Goal: Find specific page/section: Find specific page/section

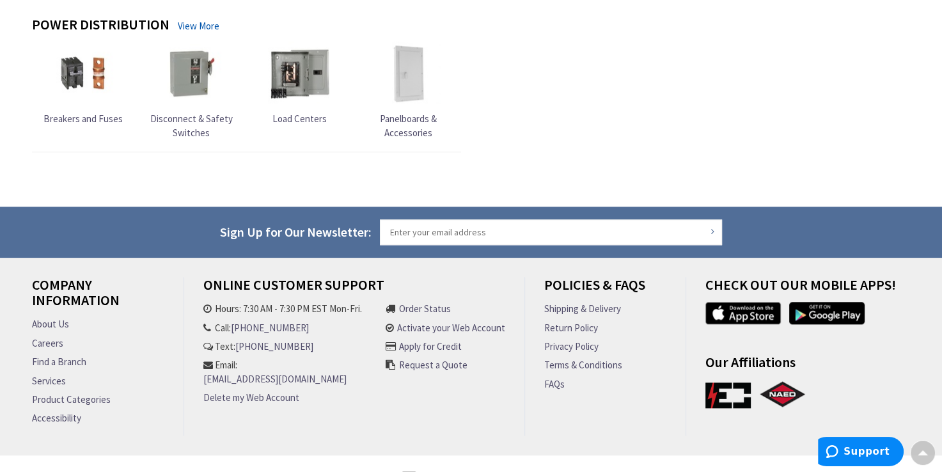
scroll to position [1451, 0]
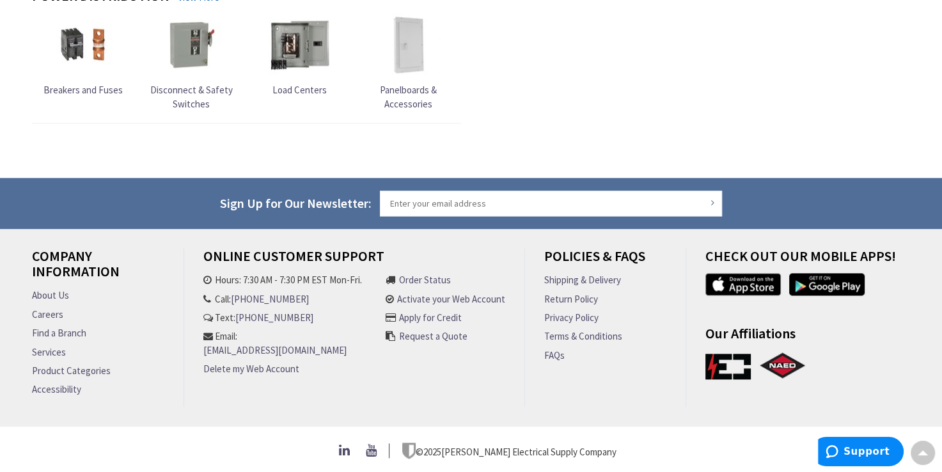
click at [71, 331] on link "Find a Branch" at bounding box center [59, 332] width 54 height 13
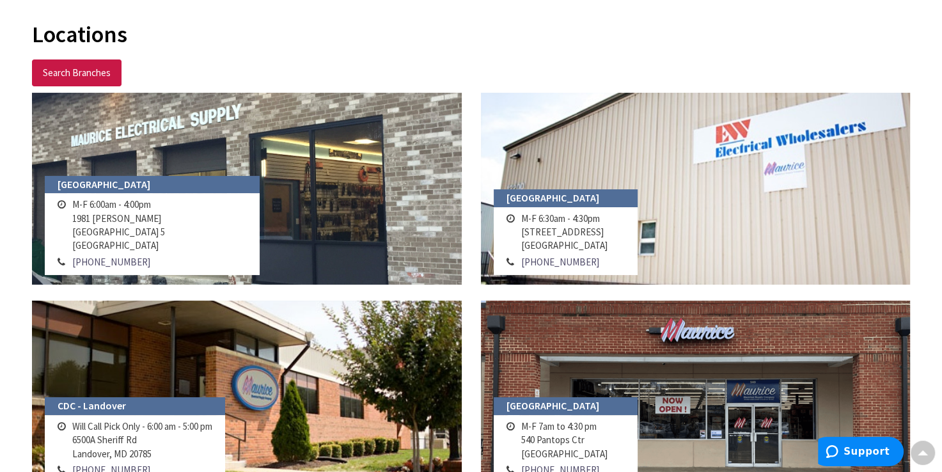
scroll to position [47, 0]
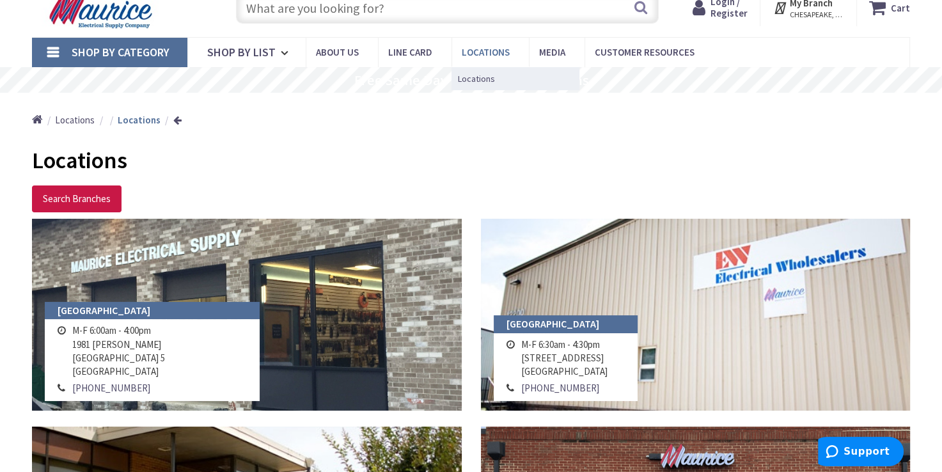
click at [480, 52] on span "Locations" at bounding box center [486, 52] width 48 height 12
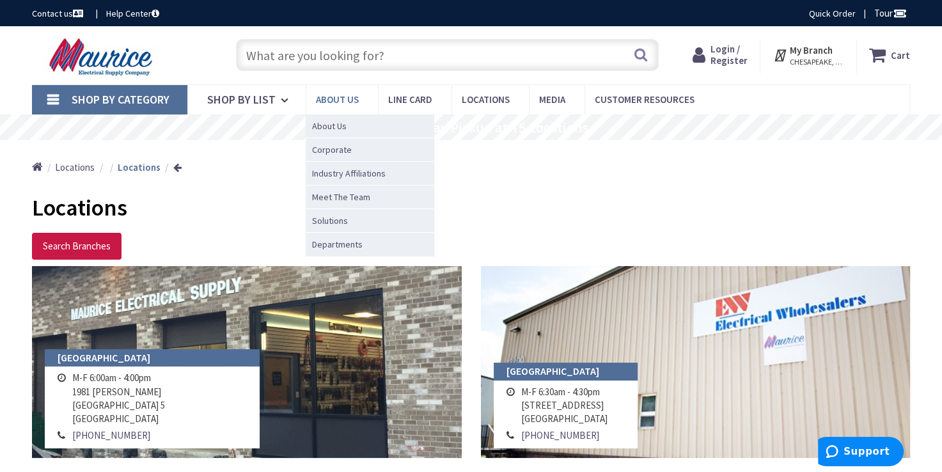
click at [350, 99] on span "About us" at bounding box center [337, 99] width 43 height 12
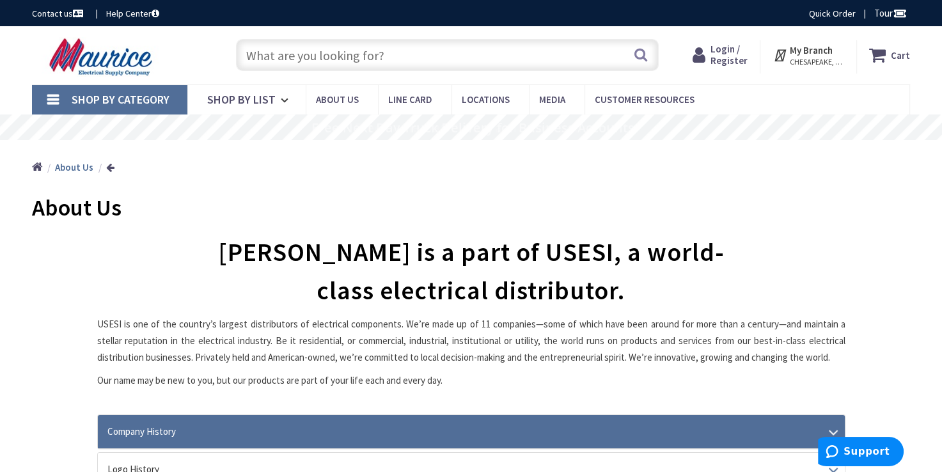
click at [178, 425] on link "Company History" at bounding box center [471, 431] width 747 height 33
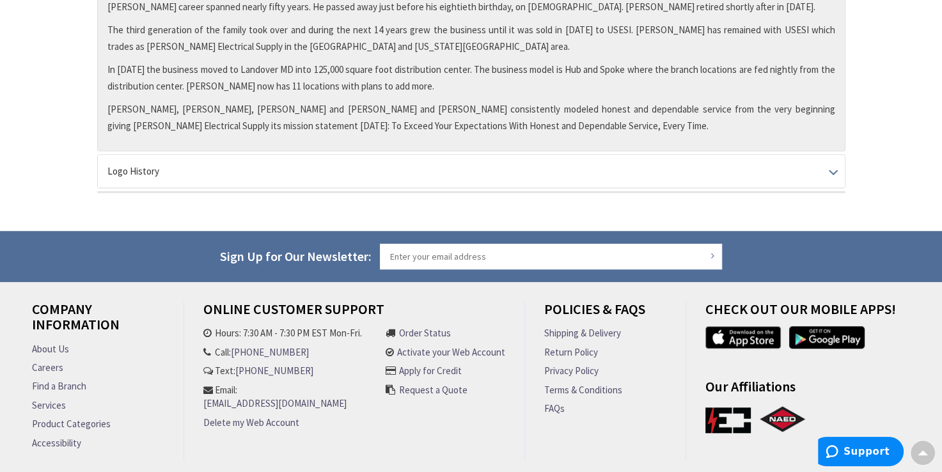
scroll to position [1014, 0]
